Goal: Task Accomplishment & Management: Use online tool/utility

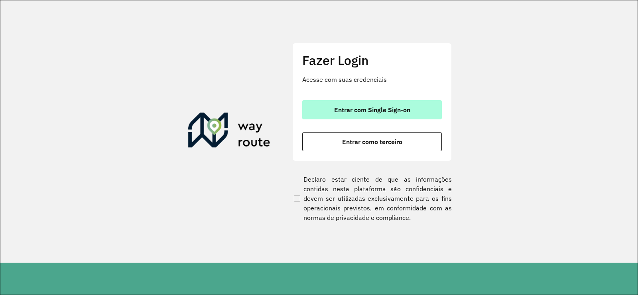
click at [376, 110] on span "Entrar com Single Sign-on" at bounding box center [372, 109] width 76 height 6
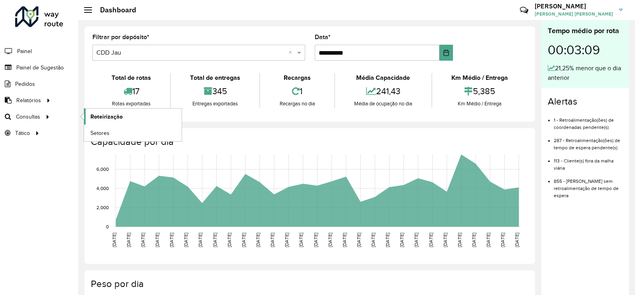
click at [107, 122] on link "Roteirização" at bounding box center [133, 116] width 98 height 16
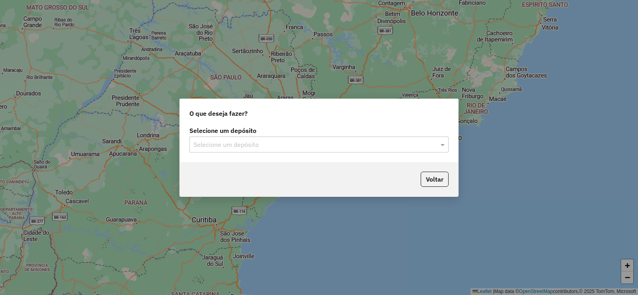
click at [293, 130] on label "Selecione um depósito" at bounding box center [318, 131] width 259 height 10
click at [276, 138] on div "Selecione um depósito" at bounding box center [318, 144] width 259 height 16
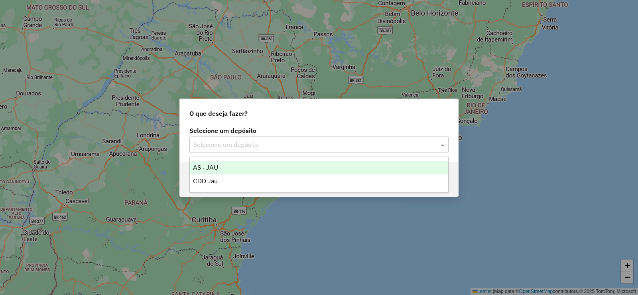
click at [244, 169] on div "AS - JAU" at bounding box center [319, 168] width 258 height 14
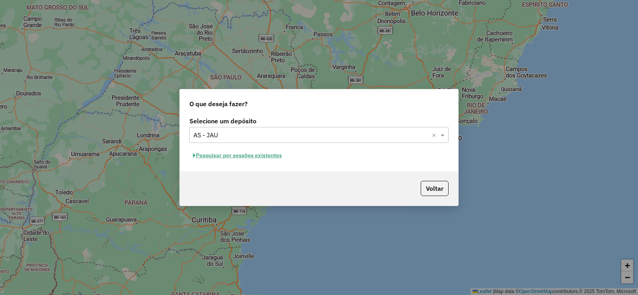
click at [229, 135] on input "text" at bounding box center [310, 135] width 235 height 10
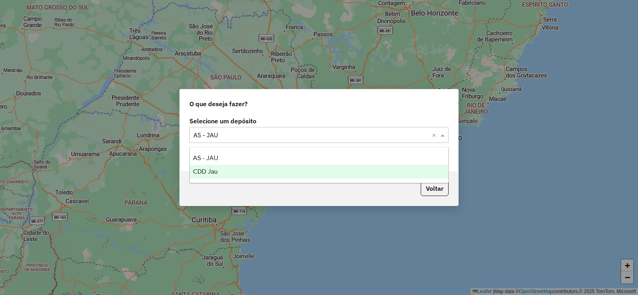
click at [219, 167] on div "CDD Jau" at bounding box center [319, 172] width 258 height 14
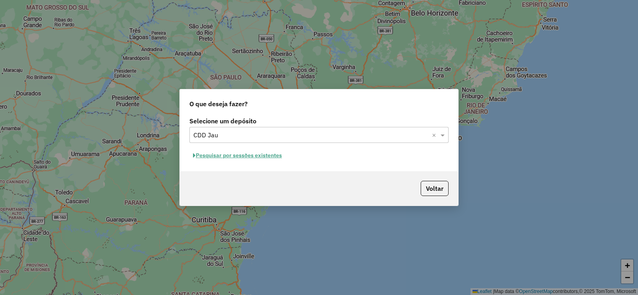
click at [222, 158] on button "Pesquisar por sessões existentes" at bounding box center [237, 155] width 96 height 12
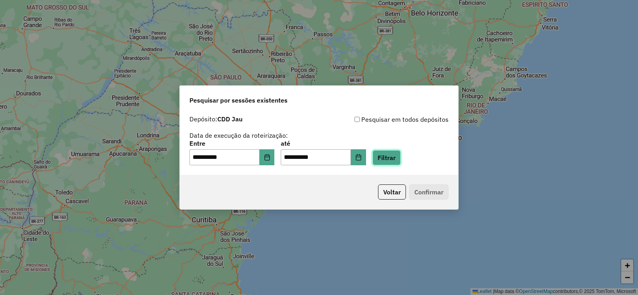
click at [392, 157] on button "Filtrar" at bounding box center [386, 157] width 28 height 15
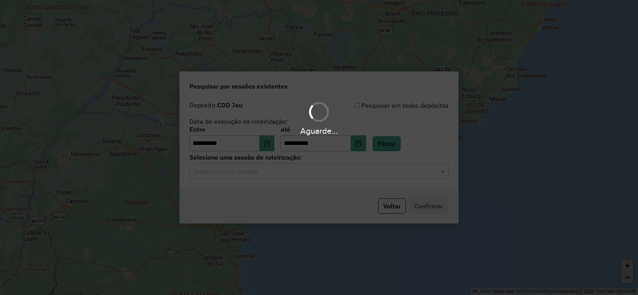
click at [281, 172] on hb-app "**********" at bounding box center [319, 147] width 638 height 295
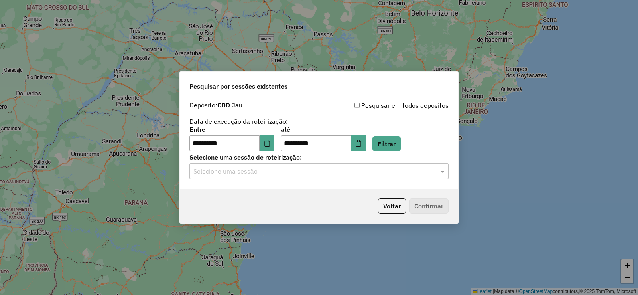
click at [266, 168] on input "text" at bounding box center [310, 172] width 235 height 10
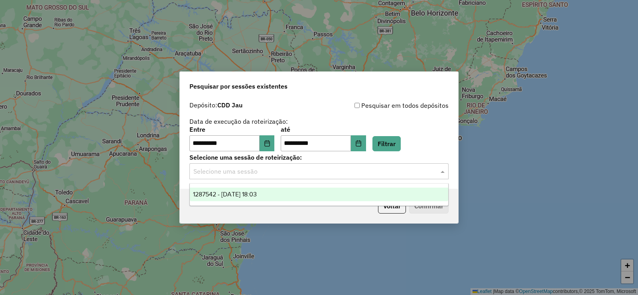
click at [257, 191] on span "1287542 - 03/10/2025 18:03" at bounding box center [225, 194] width 64 height 7
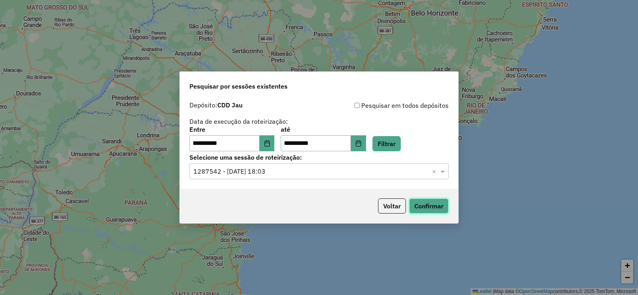
click at [437, 203] on button "Confirmar" at bounding box center [428, 205] width 39 height 15
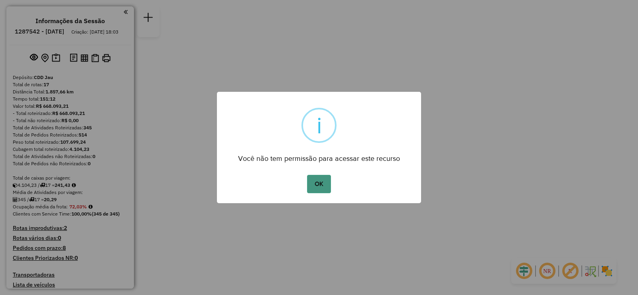
click at [321, 191] on button "OK" at bounding box center [319, 184] width 24 height 18
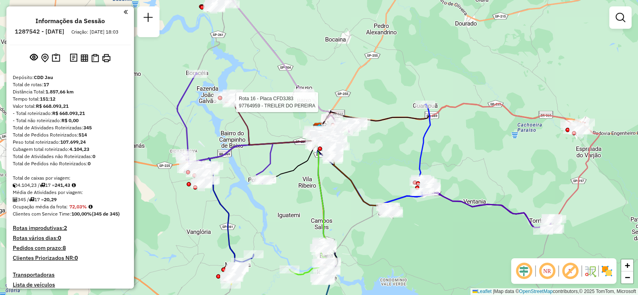
select select "**********"
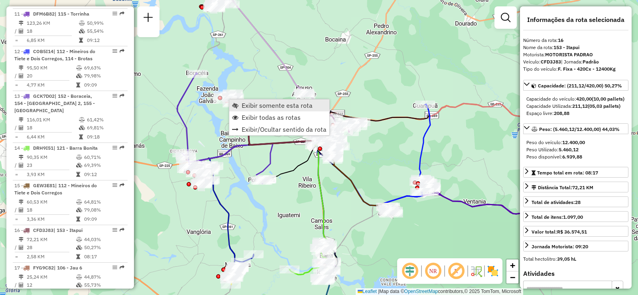
scroll to position [792, 0]
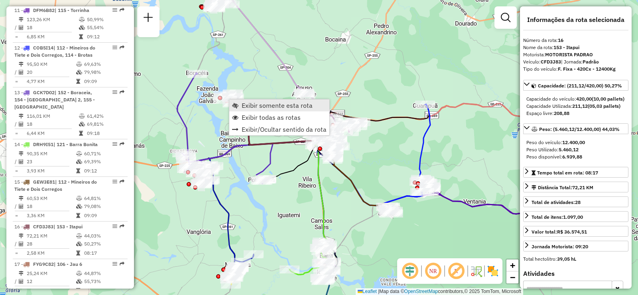
click at [243, 106] on span "Exibir somente esta rota" at bounding box center [277, 105] width 71 height 6
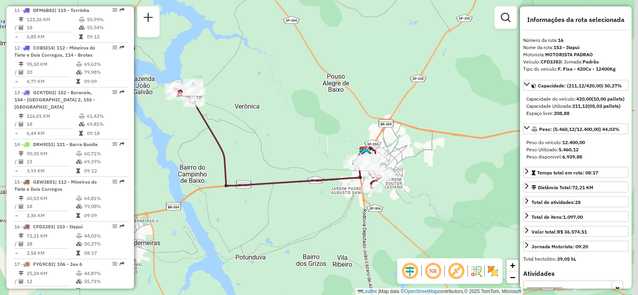
drag, startPoint x: 389, startPoint y: 197, endPoint x: 335, endPoint y: 175, distance: 58.6
click at [335, 175] on icon at bounding box center [277, 135] width 207 height 105
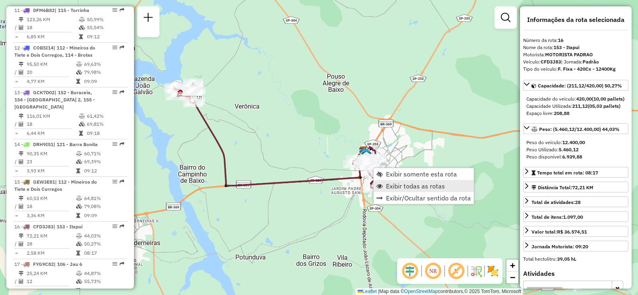
click at [394, 187] on span "Exibir todas as rotas" at bounding box center [415, 186] width 59 height 6
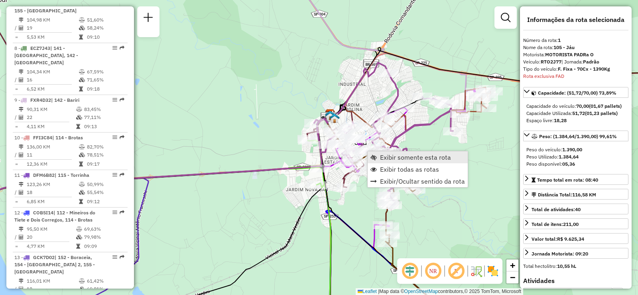
scroll to position [323, 0]
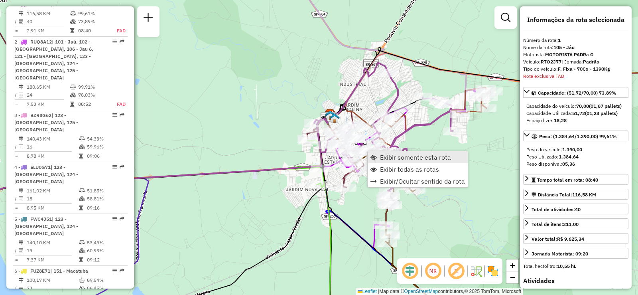
click at [379, 159] on link "Exibir somente esta rota" at bounding box center [418, 157] width 100 height 12
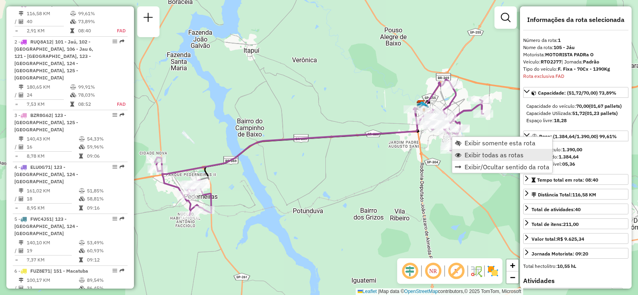
click at [468, 159] on link "Exibir todas as rotas" at bounding box center [502, 155] width 100 height 12
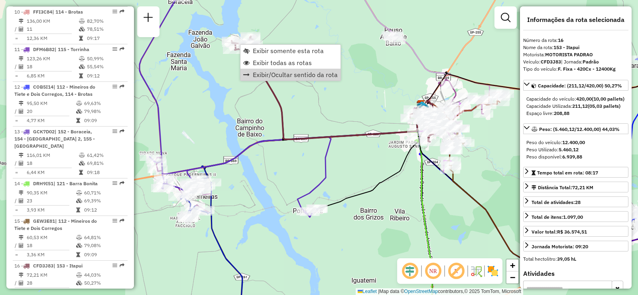
scroll to position [792, 0]
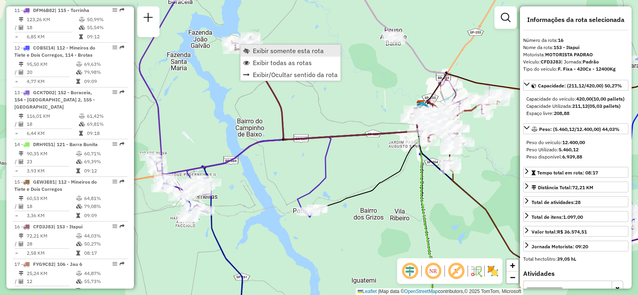
click at [290, 54] on span "Exibir somente esta rota" at bounding box center [288, 50] width 71 height 6
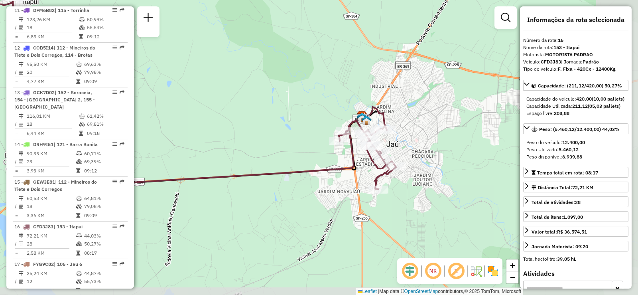
drag, startPoint x: 501, startPoint y: 161, endPoint x: 371, endPoint y: 97, distance: 144.8
click at [371, 97] on div "Janela de atendimento Grade de atendimento Capacidade Transportadoras Veículos …" at bounding box center [319, 147] width 638 height 295
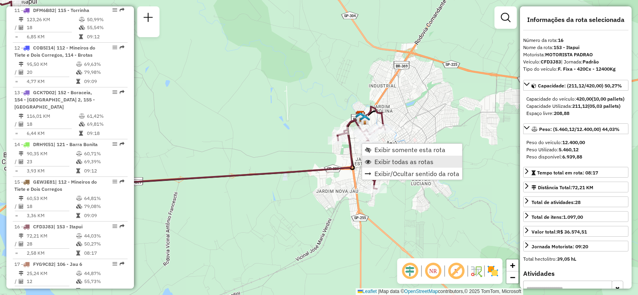
click at [385, 158] on span "Exibir todas as rotas" at bounding box center [403, 161] width 59 height 6
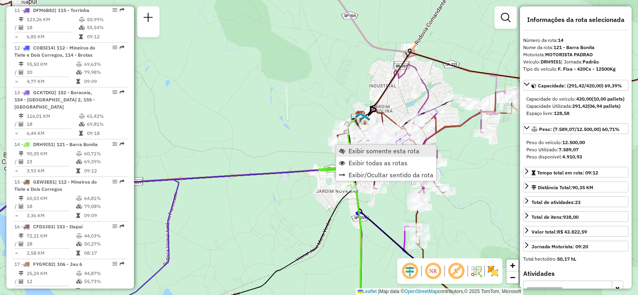
click at [352, 148] on span "Exibir somente esta rota" at bounding box center [383, 151] width 71 height 6
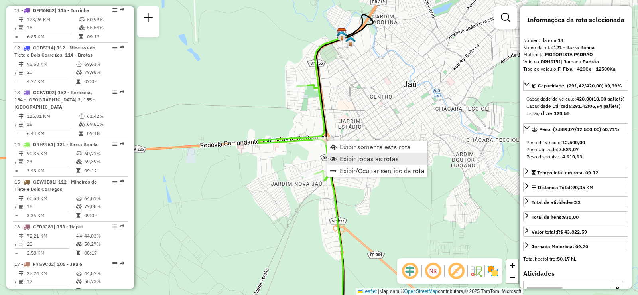
click at [342, 160] on span "Exibir todas as rotas" at bounding box center [369, 158] width 59 height 6
